Goal: Information Seeking & Learning: Check status

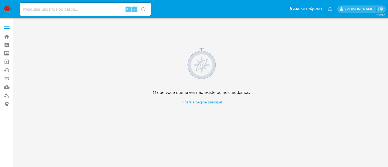
click at [5, 9] on img at bounding box center [7, 9] width 9 height 9
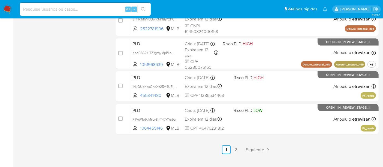
scroll to position [283, 0]
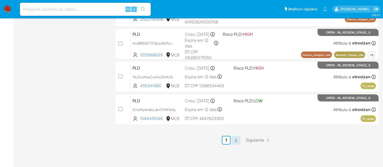
click at [236, 141] on link "2" at bounding box center [236, 140] width 9 height 9
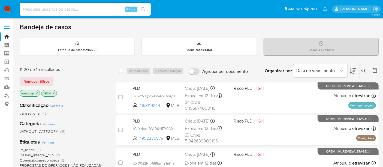
click at [6, 7] on img at bounding box center [7, 9] width 9 height 9
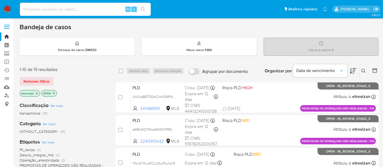
click at [35, 9] on input at bounding box center [85, 9] width 131 height 7
paste input "N7pxdGQEV5hSUmP5YJBUi7X1"
type input "N7pxdGQEV5hSUmP5YJBUi7X1"
click at [145, 7] on icon "search-icon" at bounding box center [143, 9] width 4 height 4
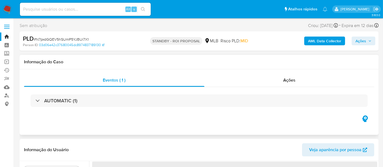
select select "10"
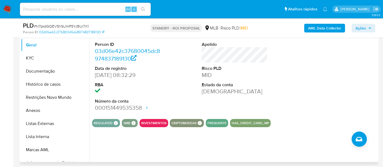
scroll to position [121, 0]
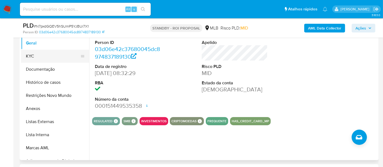
click at [35, 56] on button "KYC" at bounding box center [53, 56] width 64 height 13
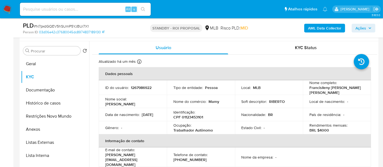
scroll to position [91, 0]
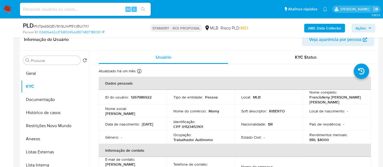
click at [45, 7] on input at bounding box center [85, 9] width 131 height 7
paste input "Acd0csLAwlP3f4bIfHBaDY1W"
type input "Acd0csLAwlP3f4bIfHBaDY1W"
click at [141, 7] on button "search-icon" at bounding box center [143, 9] width 11 height 8
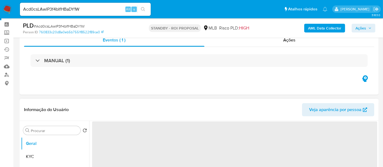
scroll to position [30, 0]
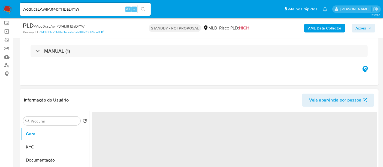
select select "10"
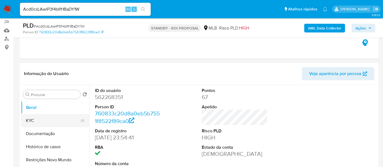
scroll to position [91, 0]
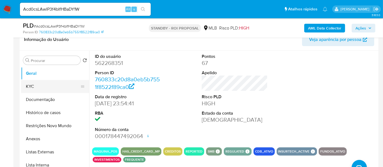
click at [28, 87] on button "KYC" at bounding box center [53, 86] width 64 height 13
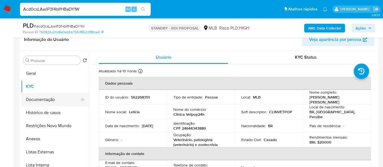
click at [46, 100] on button "Documentação" at bounding box center [53, 99] width 64 height 13
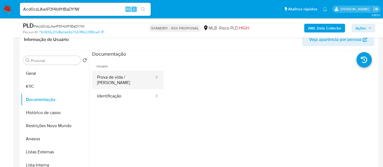
click at [126, 79] on button "Prova de vida / Selfie" at bounding box center [123, 80] width 63 height 19
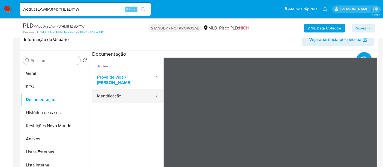
click at [111, 91] on button "Identificação" at bounding box center [123, 96] width 63 height 14
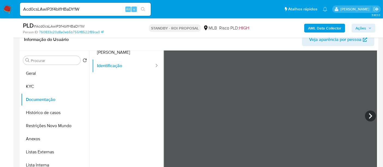
scroll to position [46, 0]
click at [369, 98] on icon at bounding box center [370, 100] width 11 height 11
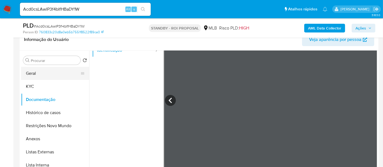
drag, startPoint x: 34, startPoint y: 76, endPoint x: 42, endPoint y: 75, distance: 8.5
click at [34, 76] on button "Geral" at bounding box center [53, 73] width 64 height 13
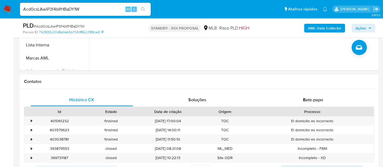
scroll to position [212, 0]
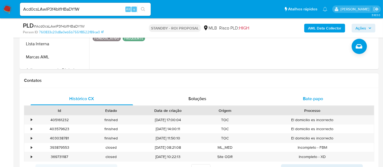
click at [318, 98] on span "Bate-papo" at bounding box center [313, 99] width 20 height 6
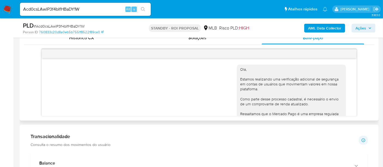
scroll to position [62, 0]
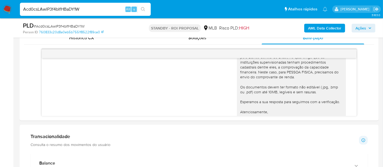
drag, startPoint x: 88, startPoint y: 8, endPoint x: 0, endPoint y: 8, distance: 87.6
click at [0, 8] on nav "Pausado Ver notificaciones Acd0csLAwlP3f4bIfHBaDY1W Alt s Atalhos rápidos Presi…" at bounding box center [191, 9] width 383 height 18
paste input "xI3h6chVD32bZQWCYXJe7YBk"
type input "xI3h6chVD32bZQWCYXJe7YBk"
click at [142, 9] on icon "search-icon" at bounding box center [143, 9] width 4 height 4
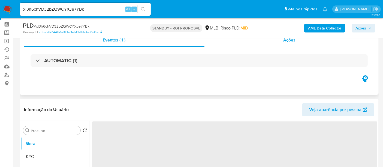
scroll to position [30, 0]
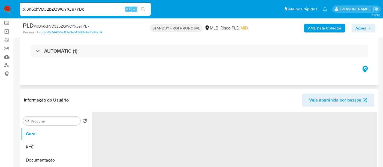
select select "10"
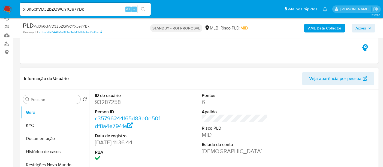
scroll to position [91, 0]
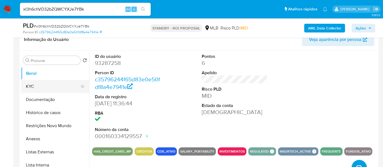
click at [30, 85] on button "KYC" at bounding box center [53, 86] width 64 height 13
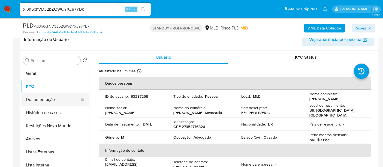
click at [36, 101] on button "Documentação" at bounding box center [53, 99] width 64 height 13
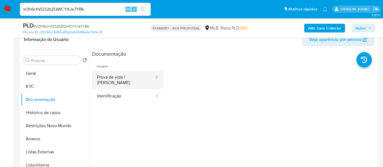
click at [132, 77] on button "Prova de vida / Selfie" at bounding box center [123, 80] width 63 height 19
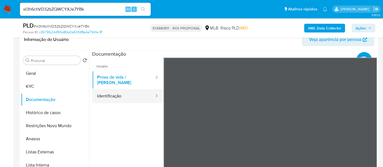
click at [121, 93] on button "Identificação" at bounding box center [123, 96] width 63 height 14
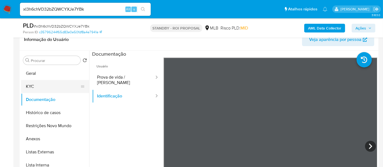
click at [35, 84] on button "KYC" at bounding box center [53, 86] width 64 height 13
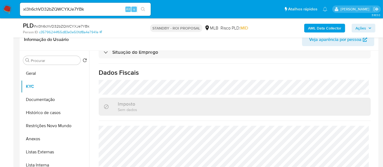
scroll to position [187, 0]
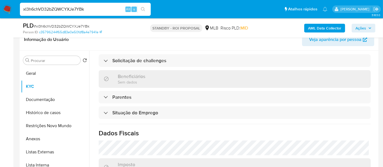
drag, startPoint x: 100, startPoint y: 9, endPoint x: 0, endPoint y: 9, distance: 100.1
click at [0, 9] on nav "Pausado Ver notificaciones xI3h6chVD32bZQWCYXJe7YBk Alt s Atalhos rápidos Presi…" at bounding box center [191, 9] width 383 height 18
paste input "GHijpsxewtZj68162enReWkF"
type input "GHijpsxewtZj68162enReWkF"
click at [142, 10] on icon "search-icon" at bounding box center [143, 9] width 4 height 4
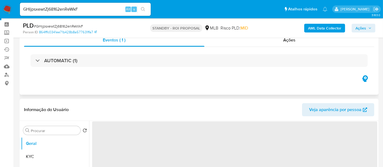
scroll to position [30, 0]
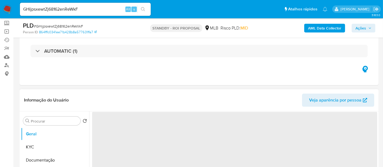
select select "10"
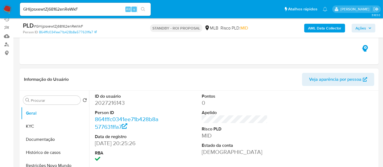
scroll to position [61, 0]
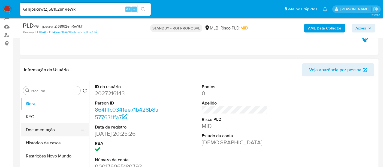
click at [45, 130] on button "Documentação" at bounding box center [53, 129] width 64 height 13
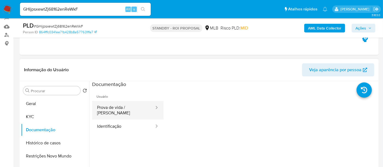
click at [122, 108] on button "Prova de vida / Selfie" at bounding box center [123, 110] width 63 height 19
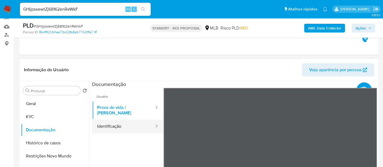
click at [114, 120] on button "Identificação" at bounding box center [123, 127] width 63 height 14
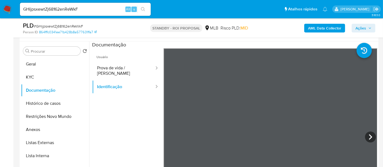
scroll to position [108, 0]
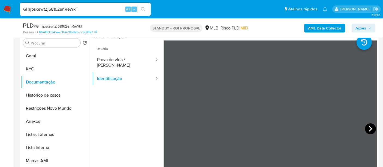
click at [369, 127] on icon at bounding box center [370, 128] width 11 height 11
click at [171, 127] on icon at bounding box center [170, 128] width 11 height 11
click at [28, 67] on button "KYC" at bounding box center [53, 68] width 64 height 13
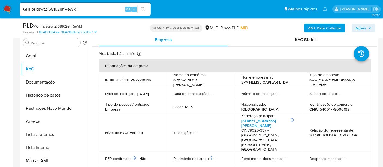
scroll to position [0, 0]
drag, startPoint x: 86, startPoint y: 7, endPoint x: 0, endPoint y: 15, distance: 86.9
click at [0, 15] on nav "Pausado Ver notificaciones GHijpsxewtZj68162enReWkF Alt s Atalhos rápidos Presi…" at bounding box center [191, 9] width 383 height 18
paste input "7Nc3h7KuzRCIjJ0tuPkuhzYE"
type input "7Nc3h7KuzRCIjJ0tuPkuhzYE"
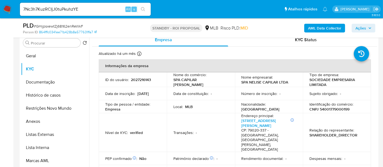
click at [143, 7] on button "search-icon" at bounding box center [143, 9] width 11 height 8
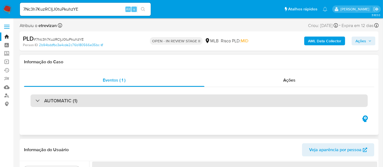
select select "10"
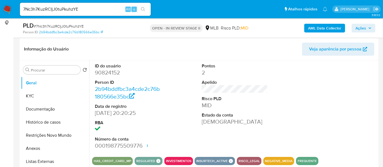
scroll to position [91, 0]
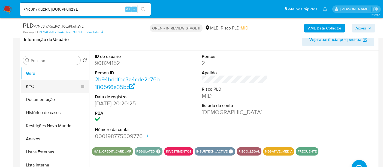
click at [47, 87] on button "KYC" at bounding box center [53, 86] width 64 height 13
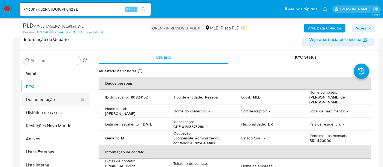
drag, startPoint x: 42, startPoint y: 99, endPoint x: 52, endPoint y: 99, distance: 10.1
click at [42, 99] on button "Documentação" at bounding box center [53, 99] width 64 height 13
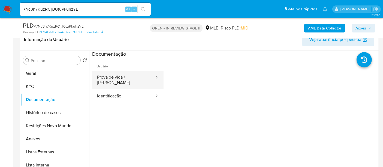
click at [125, 79] on button "Prova de vida / Selfie" at bounding box center [123, 80] width 63 height 19
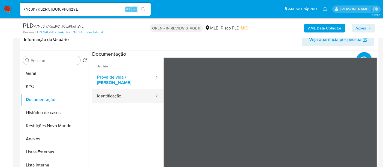
click at [119, 91] on button "Identificação" at bounding box center [123, 96] width 63 height 14
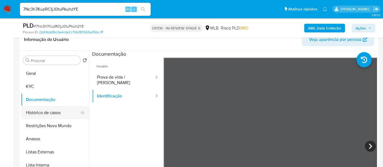
click at [35, 111] on button "Histórico de casos" at bounding box center [53, 112] width 64 height 13
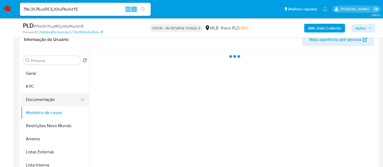
click at [40, 99] on button "Documentação" at bounding box center [53, 99] width 64 height 13
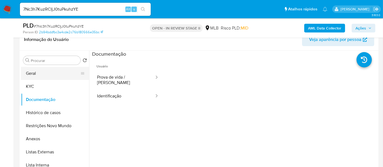
click at [35, 74] on button "Geral" at bounding box center [53, 73] width 64 height 13
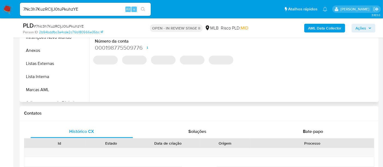
scroll to position [182, 0]
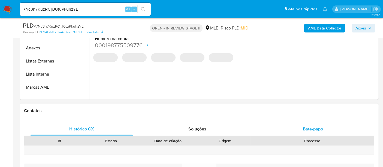
click at [313, 127] on span "Bate-papo" at bounding box center [313, 129] width 20 height 6
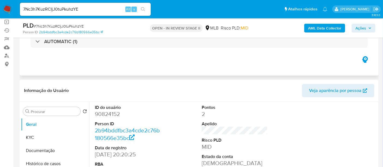
scroll to position [94, 0]
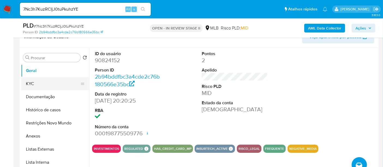
click at [39, 83] on button "KYC" at bounding box center [53, 83] width 64 height 13
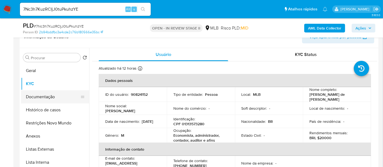
click at [41, 97] on button "Documentação" at bounding box center [53, 96] width 64 height 13
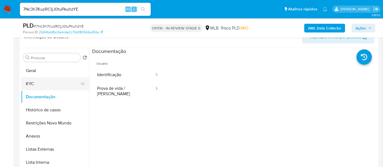
click at [29, 79] on button "KYC" at bounding box center [53, 83] width 64 height 13
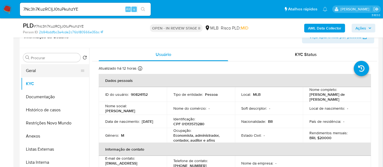
click at [38, 70] on button "Geral" at bounding box center [53, 70] width 64 height 13
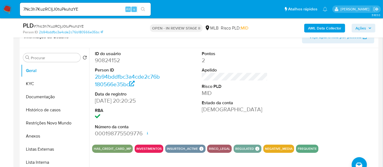
drag, startPoint x: 49, startPoint y: 111, endPoint x: 129, endPoint y: 108, distance: 80.0
click at [49, 111] on button "Histórico de casos" at bounding box center [55, 109] width 68 height 13
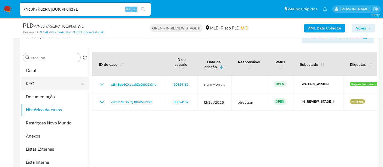
drag, startPoint x: 34, startPoint y: 83, endPoint x: 49, endPoint y: 83, distance: 15.3
click at [34, 83] on button "KYC" at bounding box center [53, 83] width 64 height 13
